Goal: Check status: Check status

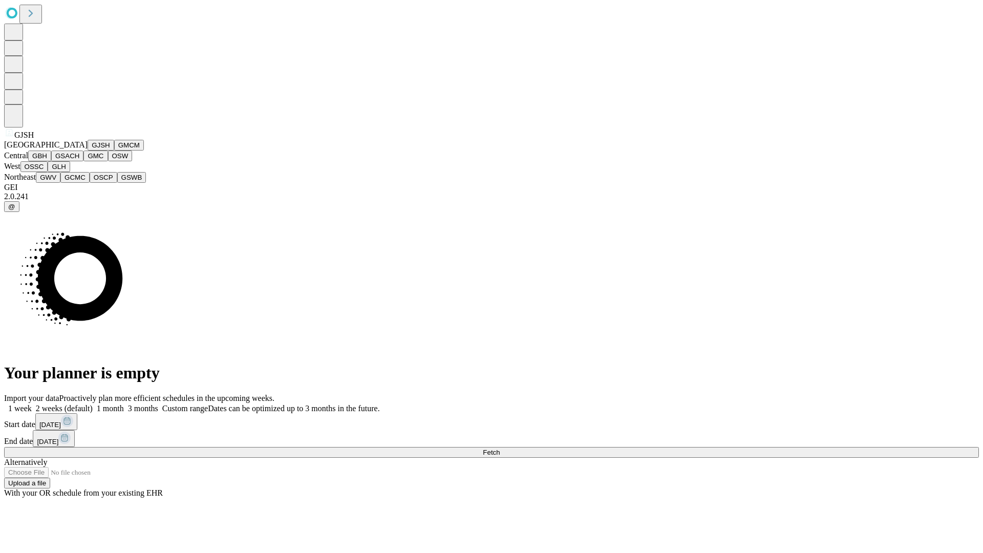
click at [88, 151] on button "GJSH" at bounding box center [101, 145] width 27 height 11
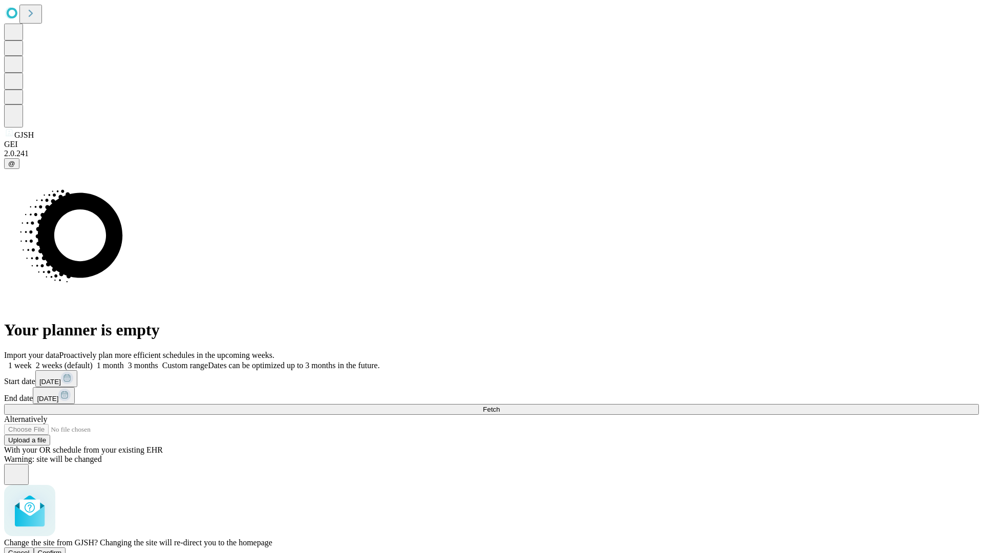
click at [62, 549] on span "Confirm" at bounding box center [50, 553] width 24 height 8
click at [32, 361] on label "1 week" at bounding box center [18, 365] width 28 height 9
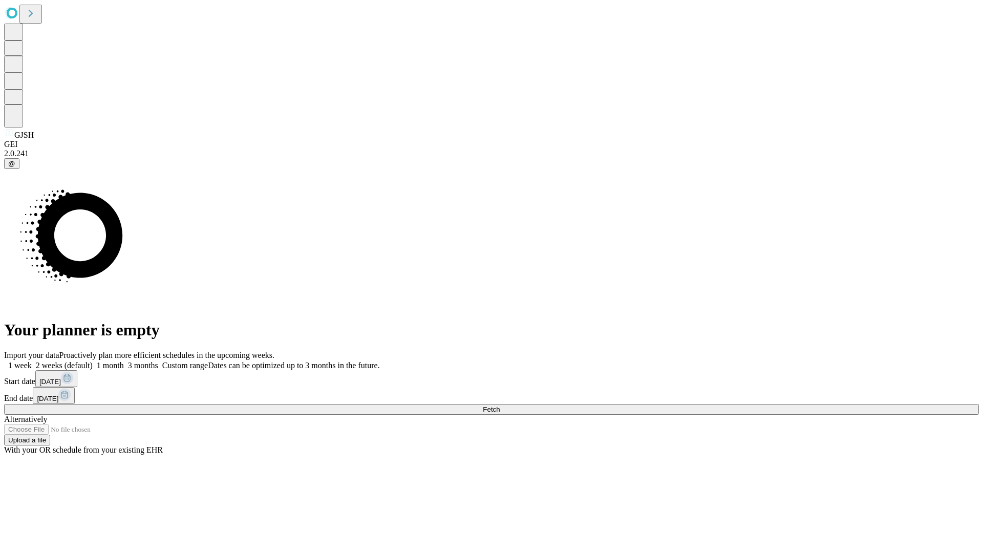
click at [500, 406] on span "Fetch" at bounding box center [491, 410] width 17 height 8
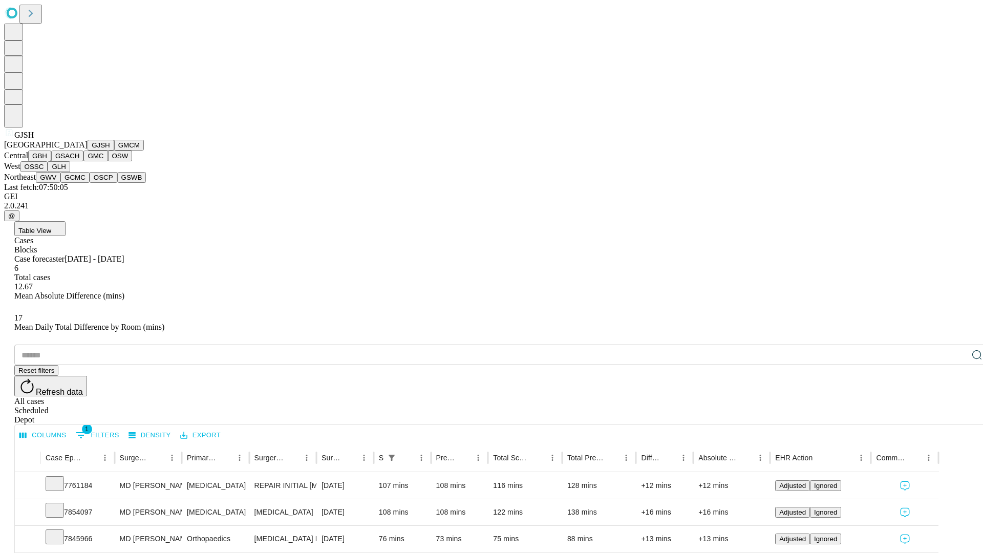
click at [114, 151] on button "GMCM" at bounding box center [129, 145] width 30 height 11
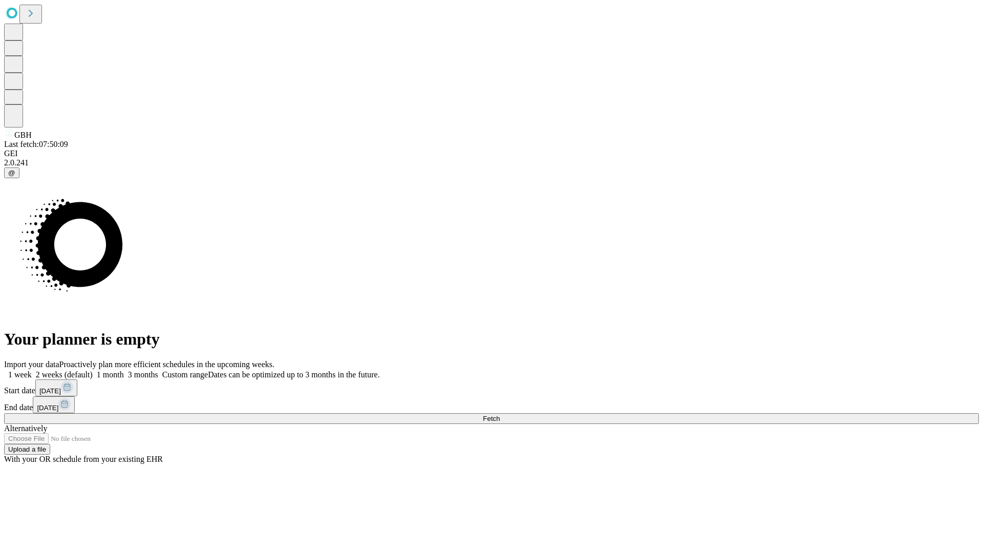
click at [32, 370] on label "1 week" at bounding box center [18, 374] width 28 height 9
click at [500, 415] on span "Fetch" at bounding box center [491, 419] width 17 height 8
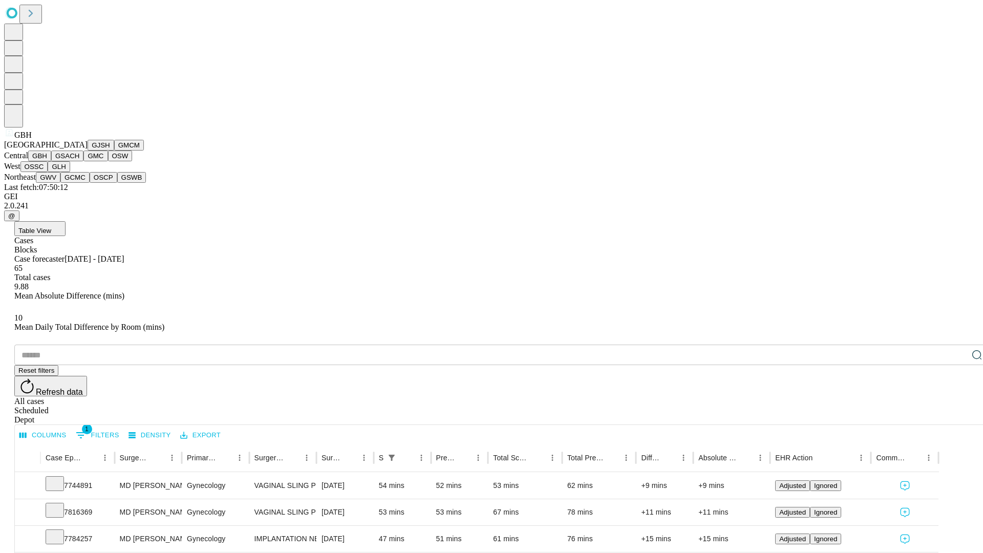
click at [79, 161] on button "GSACH" at bounding box center [67, 156] width 32 height 11
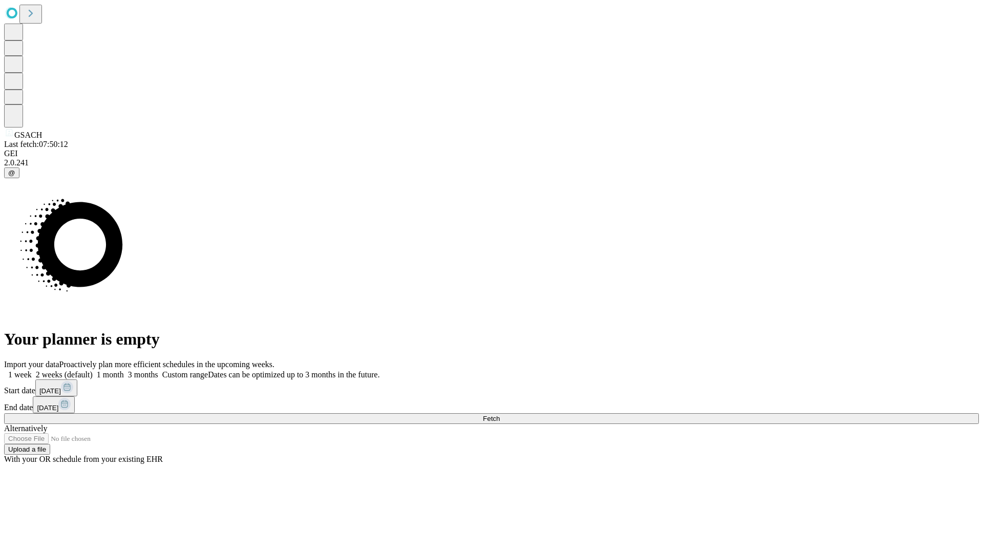
click at [32, 370] on label "1 week" at bounding box center [18, 374] width 28 height 9
click at [500, 415] on span "Fetch" at bounding box center [491, 419] width 17 height 8
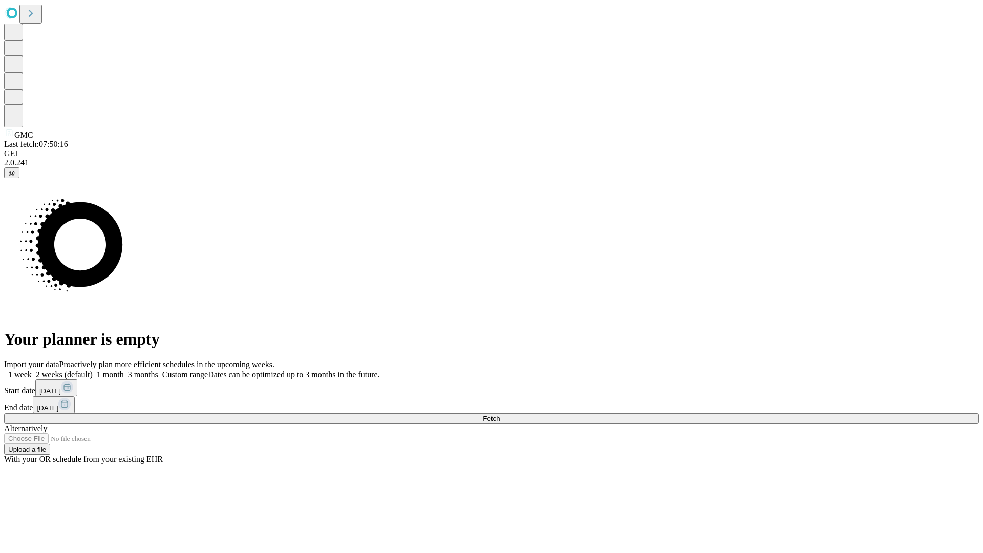
click at [32, 370] on label "1 week" at bounding box center [18, 374] width 28 height 9
click at [500, 415] on span "Fetch" at bounding box center [491, 419] width 17 height 8
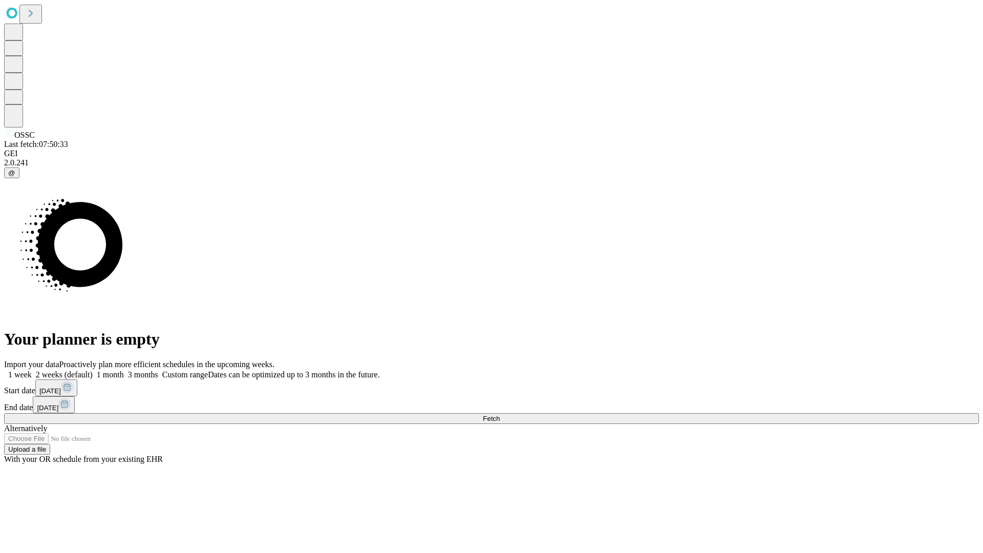
click at [32, 370] on label "1 week" at bounding box center [18, 374] width 28 height 9
click at [500, 415] on span "Fetch" at bounding box center [491, 419] width 17 height 8
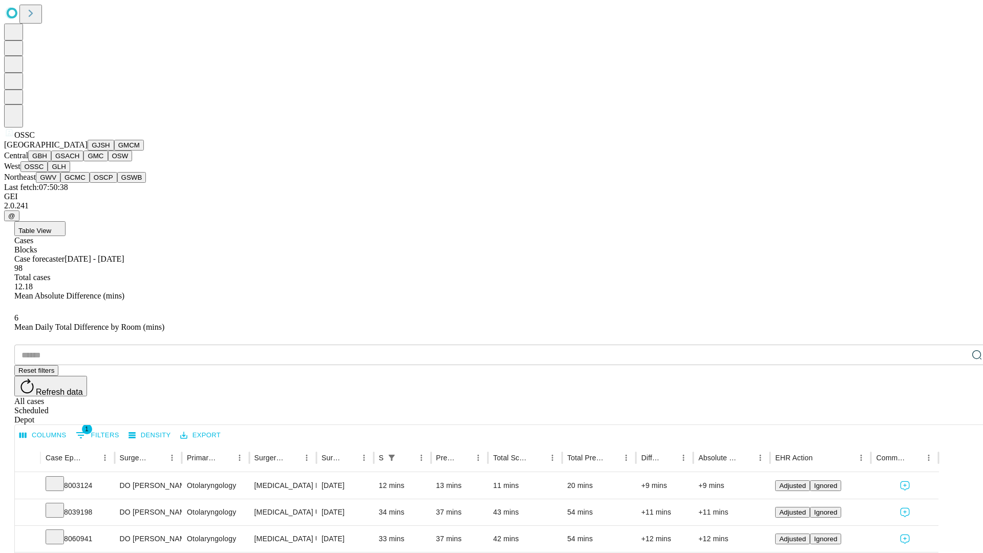
click at [70, 172] on button "GLH" at bounding box center [59, 166] width 22 height 11
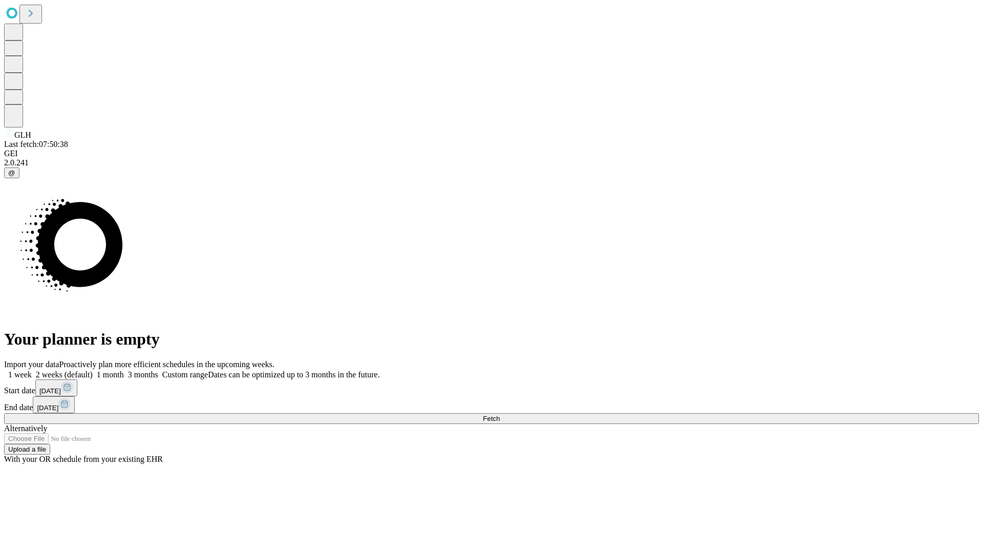
click at [32, 370] on label "1 week" at bounding box center [18, 374] width 28 height 9
click at [500, 415] on span "Fetch" at bounding box center [491, 419] width 17 height 8
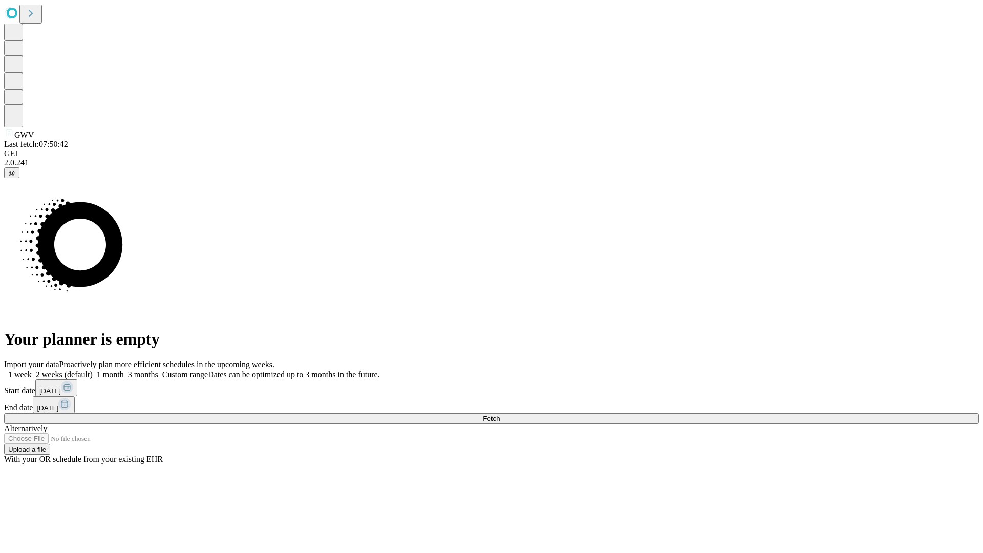
click at [32, 370] on label "1 week" at bounding box center [18, 374] width 28 height 9
click at [500, 415] on span "Fetch" at bounding box center [491, 419] width 17 height 8
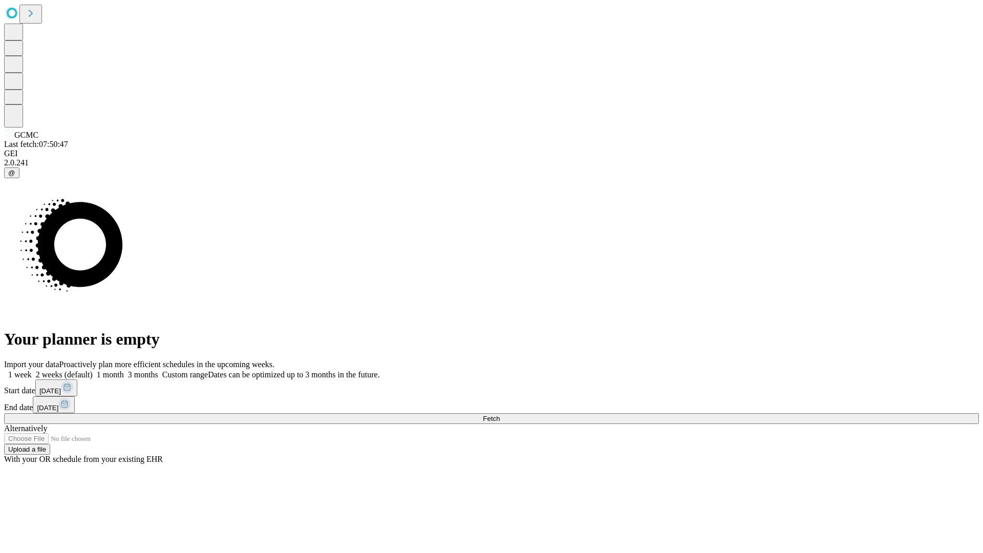
click at [32, 370] on label "1 week" at bounding box center [18, 374] width 28 height 9
click at [500, 415] on span "Fetch" at bounding box center [491, 419] width 17 height 8
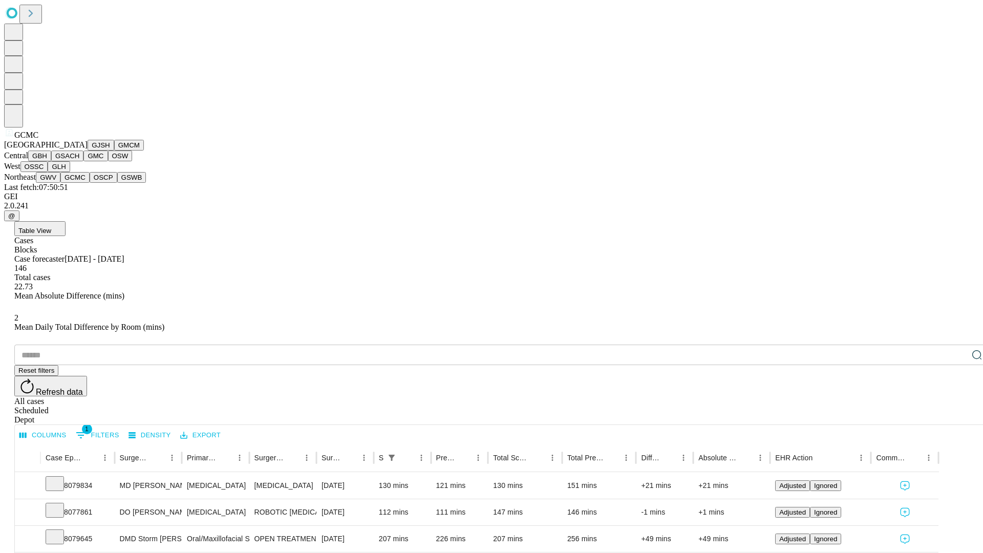
click at [90, 183] on button "OSCP" at bounding box center [104, 177] width 28 height 11
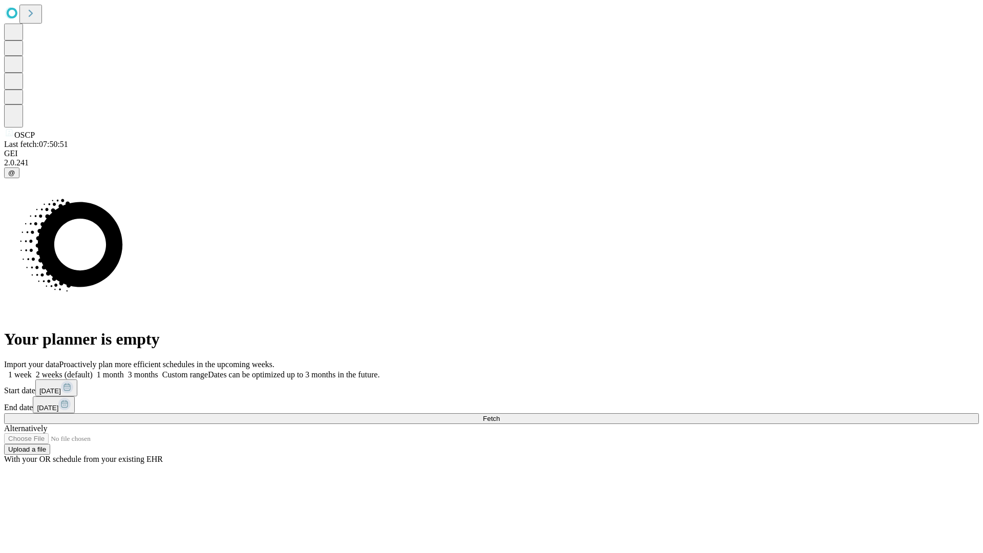
click at [32, 370] on label "1 week" at bounding box center [18, 374] width 28 height 9
click at [500, 415] on span "Fetch" at bounding box center [491, 419] width 17 height 8
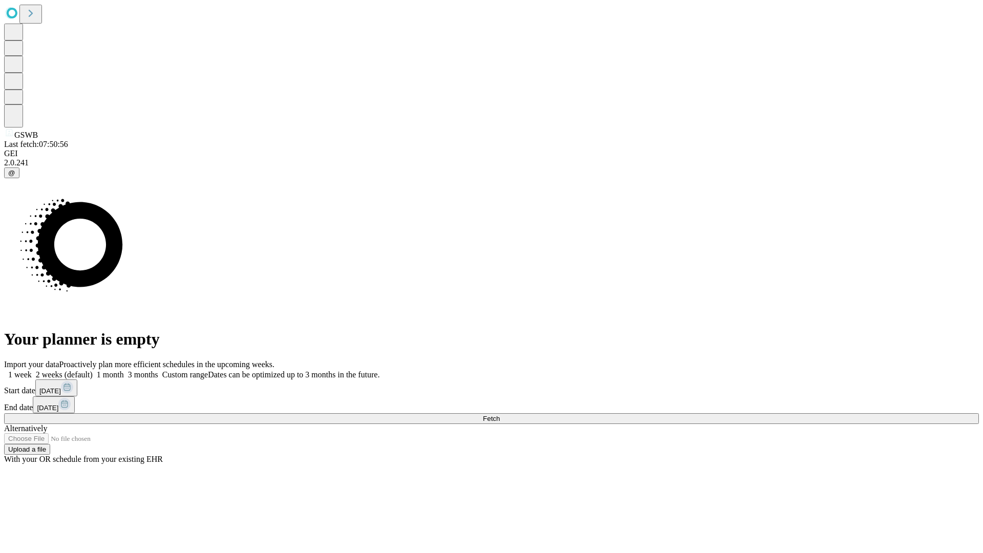
click at [32, 370] on label "1 week" at bounding box center [18, 374] width 28 height 9
click at [500, 415] on span "Fetch" at bounding box center [491, 419] width 17 height 8
